Goal: Check status: Check status

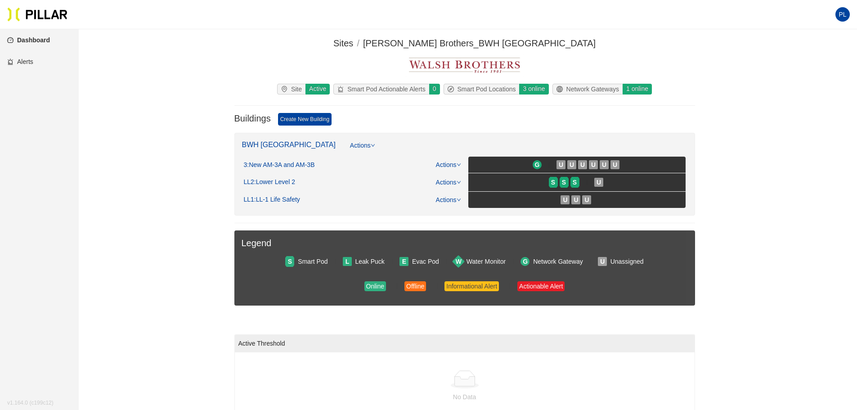
scroll to position [45, 0]
click at [555, 180] on span "S" at bounding box center [553, 182] width 4 height 10
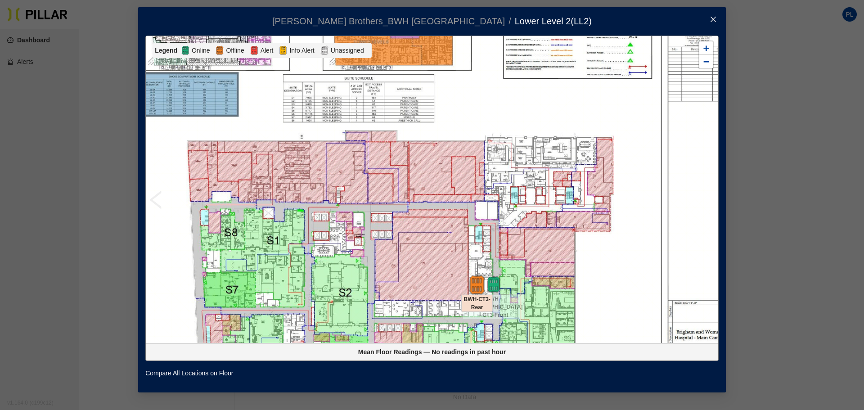
click at [474, 285] on img at bounding box center [477, 284] width 19 height 19
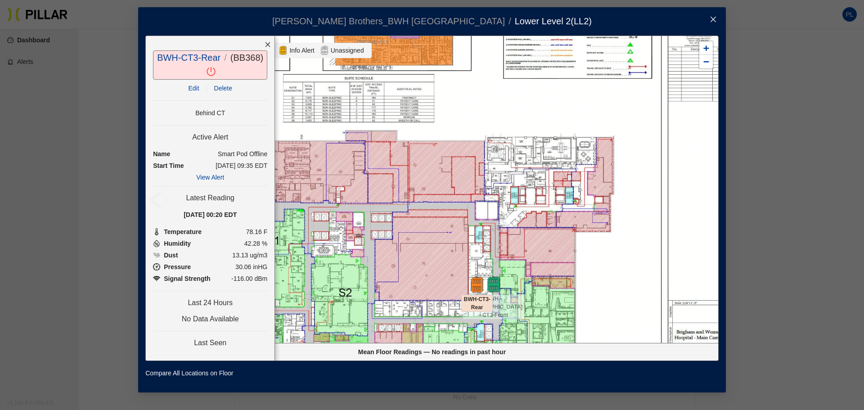
click at [217, 306] on h4 "Last 24 Hours" at bounding box center [210, 302] width 114 height 9
click at [212, 322] on h4 "No Data Available" at bounding box center [210, 319] width 114 height 9
click at [212, 175] on link "View Alert" at bounding box center [210, 177] width 28 height 7
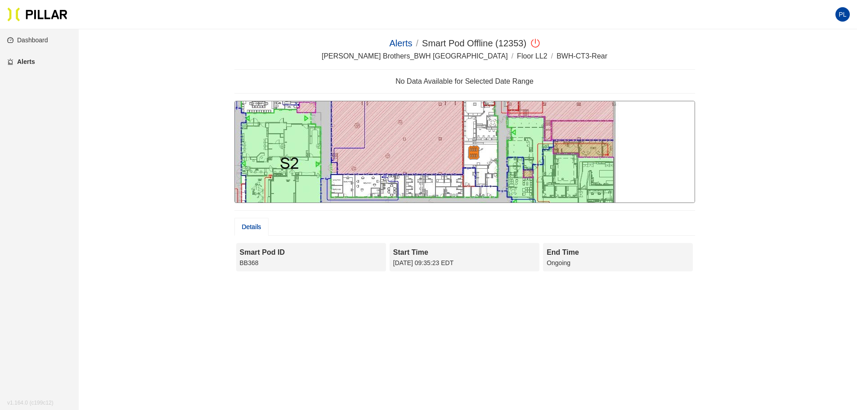
click at [465, 261] on div "[DATE] 09:35:23 EDT" at bounding box center [464, 263] width 143 height 10
drag, startPoint x: 299, startPoint y: 175, endPoint x: 460, endPoint y: 169, distance: 161.2
click at [300, 175] on div at bounding box center [465, 152] width 461 height 103
click at [504, 169] on div at bounding box center [465, 152] width 461 height 103
click at [479, 157] on img at bounding box center [474, 152] width 32 height 14
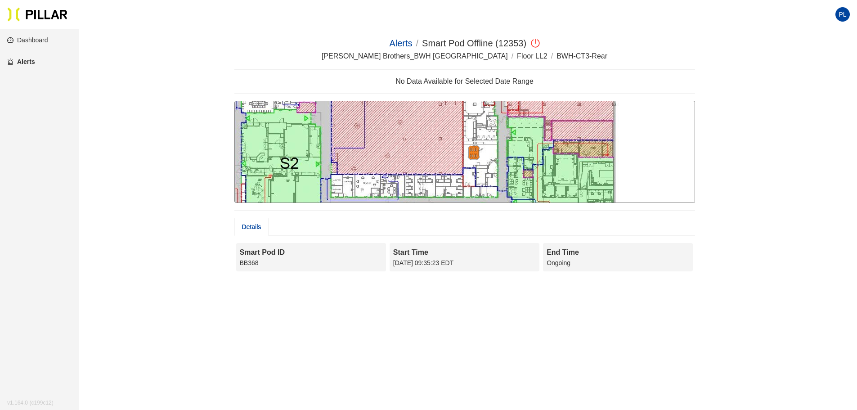
click at [477, 155] on img at bounding box center [474, 152] width 32 height 14
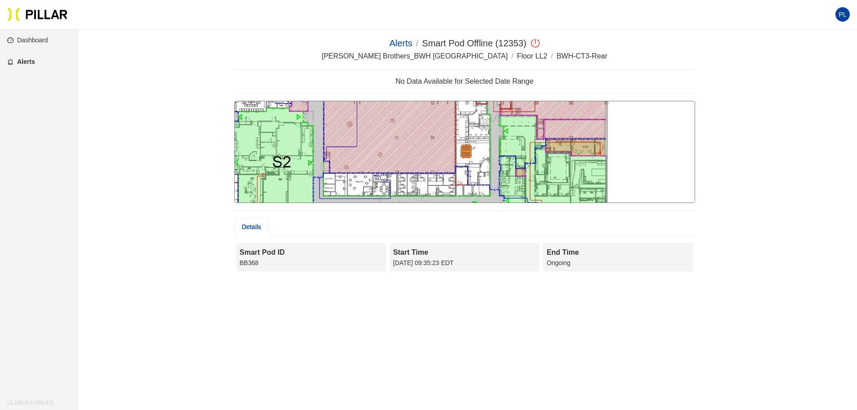
drag, startPoint x: 474, startPoint y: 155, endPoint x: 495, endPoint y: 127, distance: 35.0
click at [466, 153] on img at bounding box center [467, 151] width 32 height 14
click at [441, 254] on div "Start Time" at bounding box center [464, 252] width 143 height 11
click at [438, 264] on div "[DATE] 09:35:23 EDT" at bounding box center [464, 263] width 143 height 10
drag, startPoint x: 455, startPoint y: 262, endPoint x: 470, endPoint y: 262, distance: 15.3
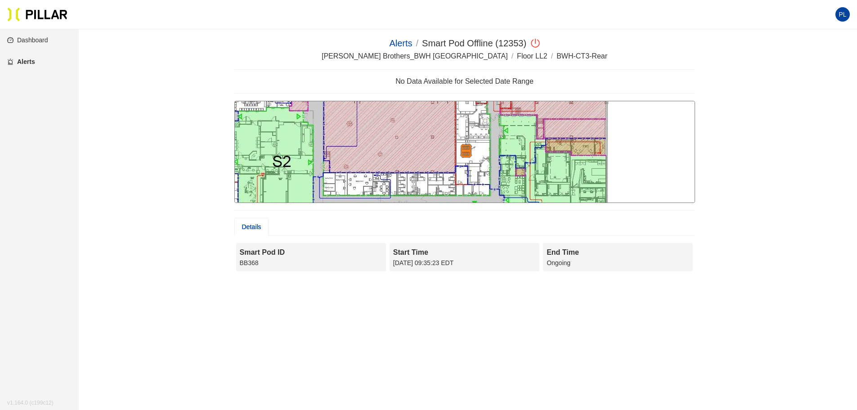
click at [470, 262] on div "[DATE] 09:35:23 EDT" at bounding box center [464, 263] width 143 height 10
click at [491, 262] on div "[DATE] 09:35:23 EDT" at bounding box center [464, 263] width 143 height 10
click at [537, 262] on div "Start Time [DATE] 09:35:23 EDT" at bounding box center [465, 257] width 150 height 28
drag, startPoint x: 530, startPoint y: 262, endPoint x: 396, endPoint y: 257, distance: 133.8
click at [450, 259] on div "Start Time [DATE] 09:35:23 EDT" at bounding box center [465, 257] width 150 height 28
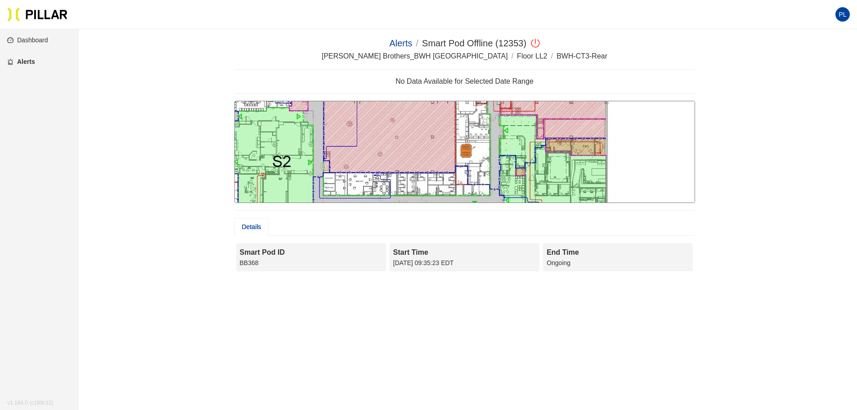
click at [309, 263] on div "BB368" at bounding box center [311, 263] width 143 height 10
click at [496, 36] on main "Alerts / Smart Pod Offline (12353) / [PERSON_NAME] Brothers_BWH Boston / Floor …" at bounding box center [428, 234] width 857 height 410
click at [530, 45] on span "poweroff" at bounding box center [534, 43] width 11 height 9
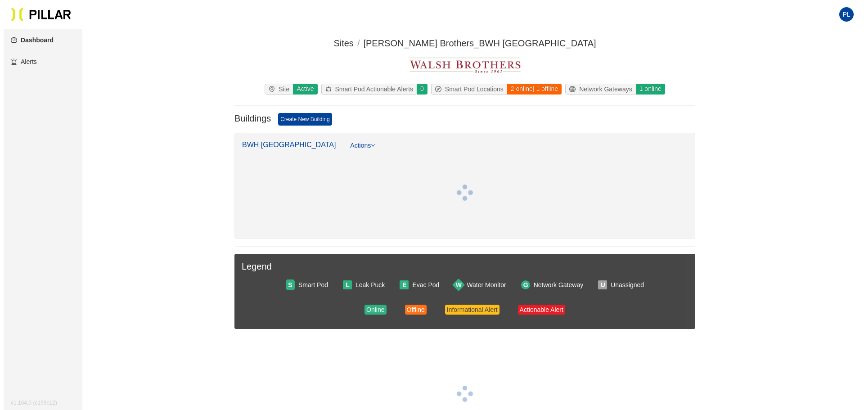
scroll to position [45, 0]
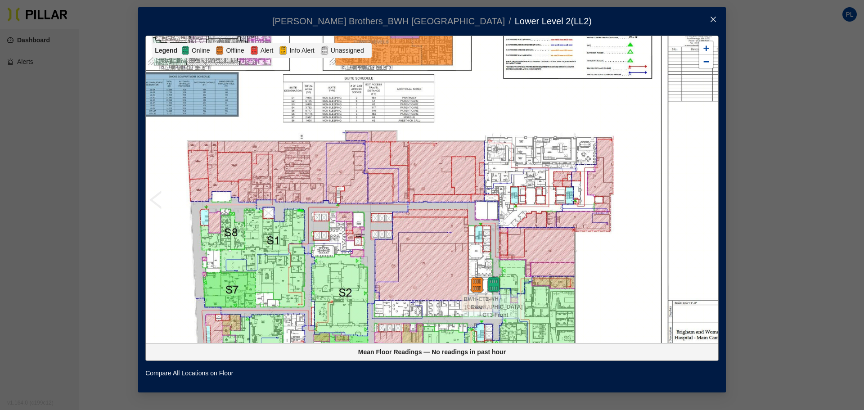
click at [228, 51] on span "Offline" at bounding box center [235, 50] width 22 height 10
click at [482, 287] on div at bounding box center [494, 284] width 32 height 16
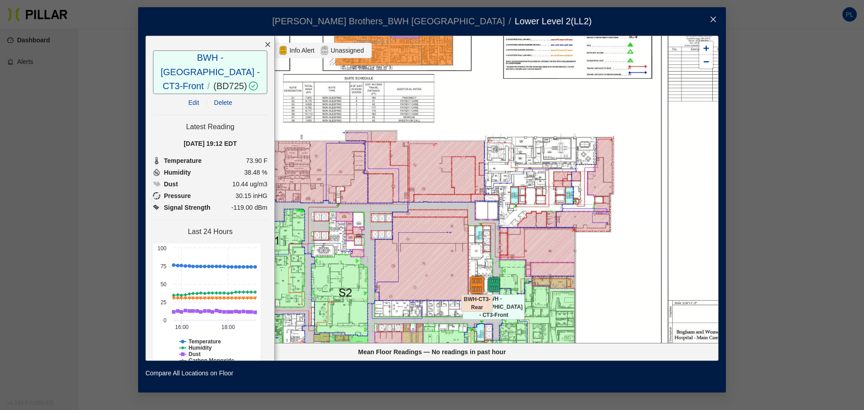
click at [471, 291] on img at bounding box center [477, 284] width 19 height 19
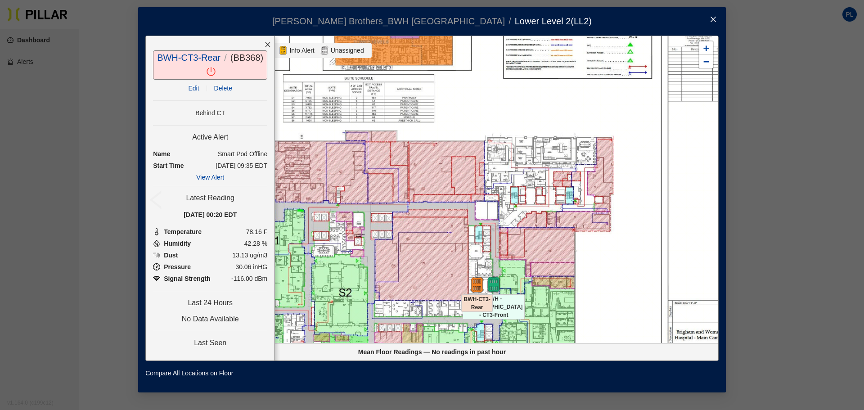
click at [712, 17] on icon "close" at bounding box center [713, 19] width 7 height 7
